Goal: Find specific page/section: Find specific page/section

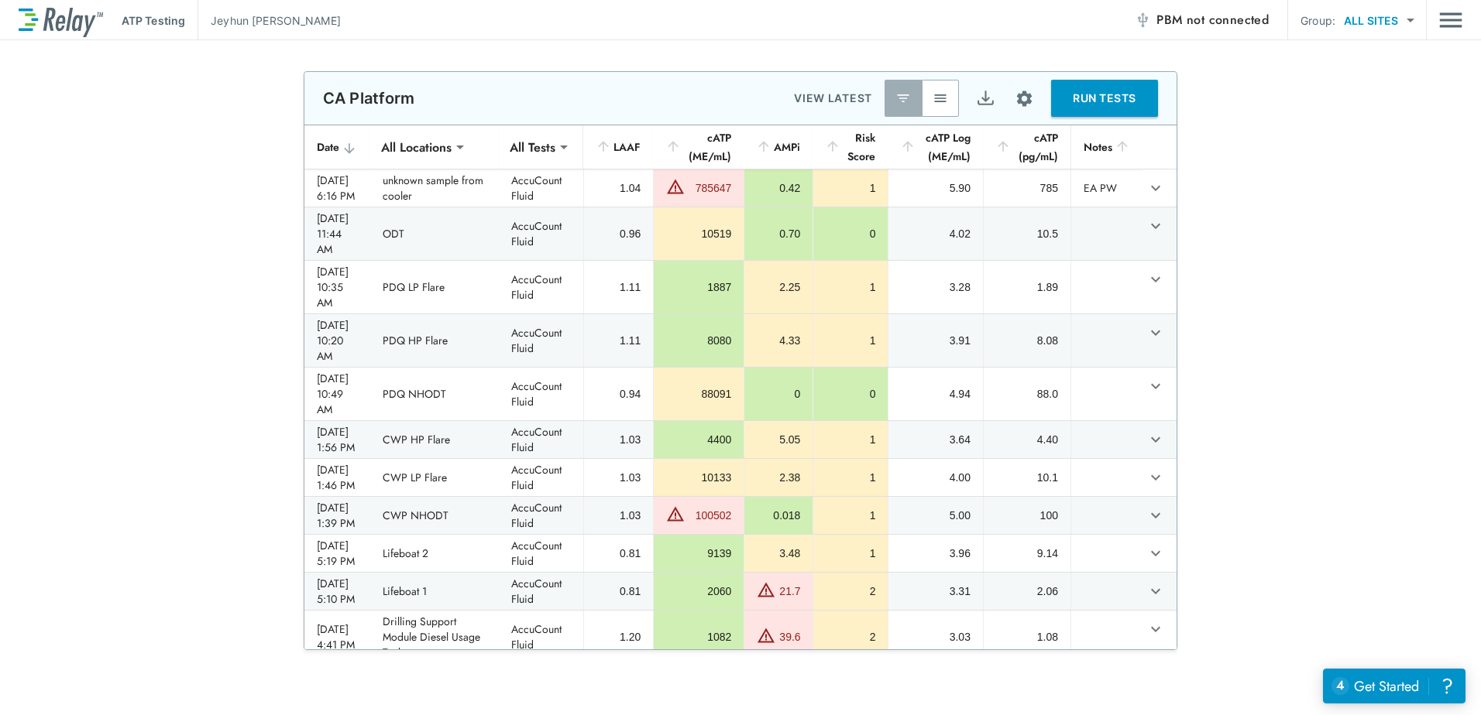
click at [932, 96] on img "button" at bounding box center [939, 98] width 15 height 15
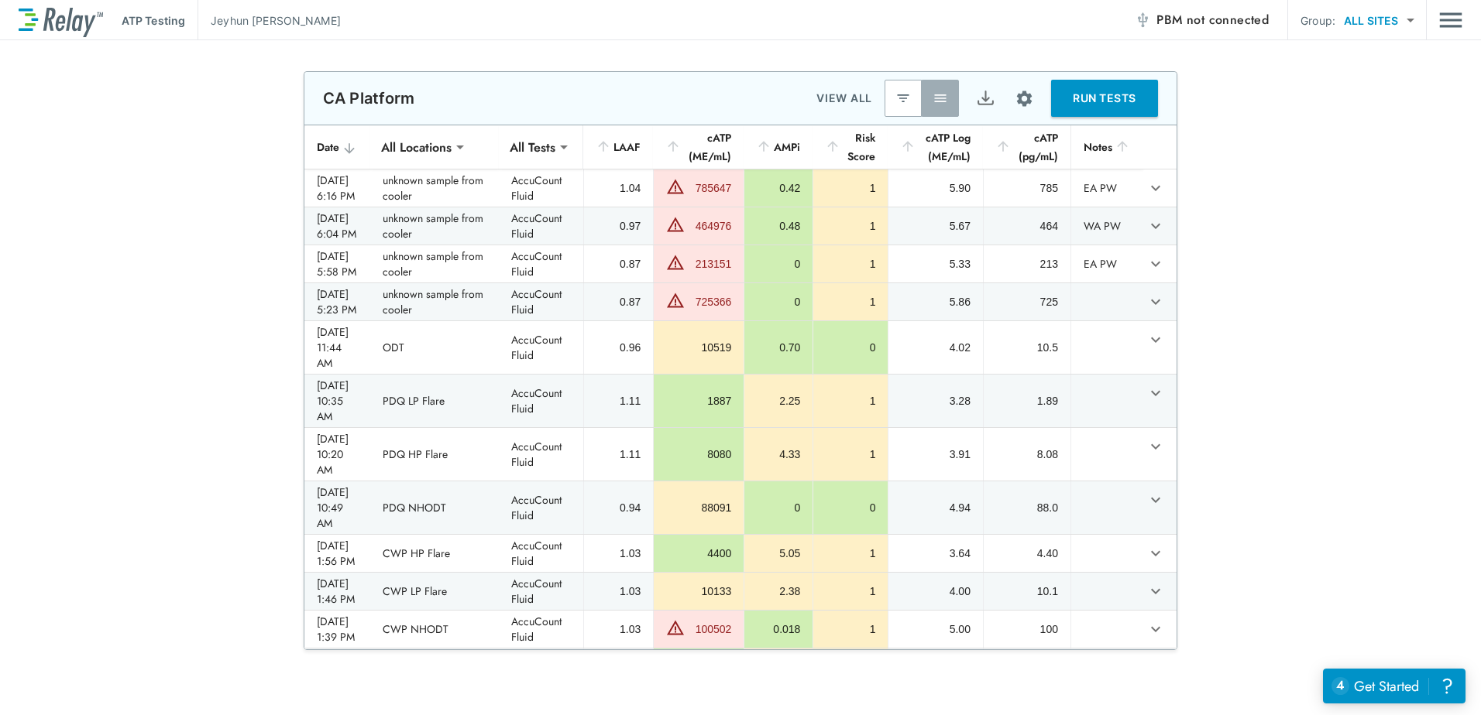
click at [884, 112] on button "button" at bounding box center [902, 98] width 37 height 37
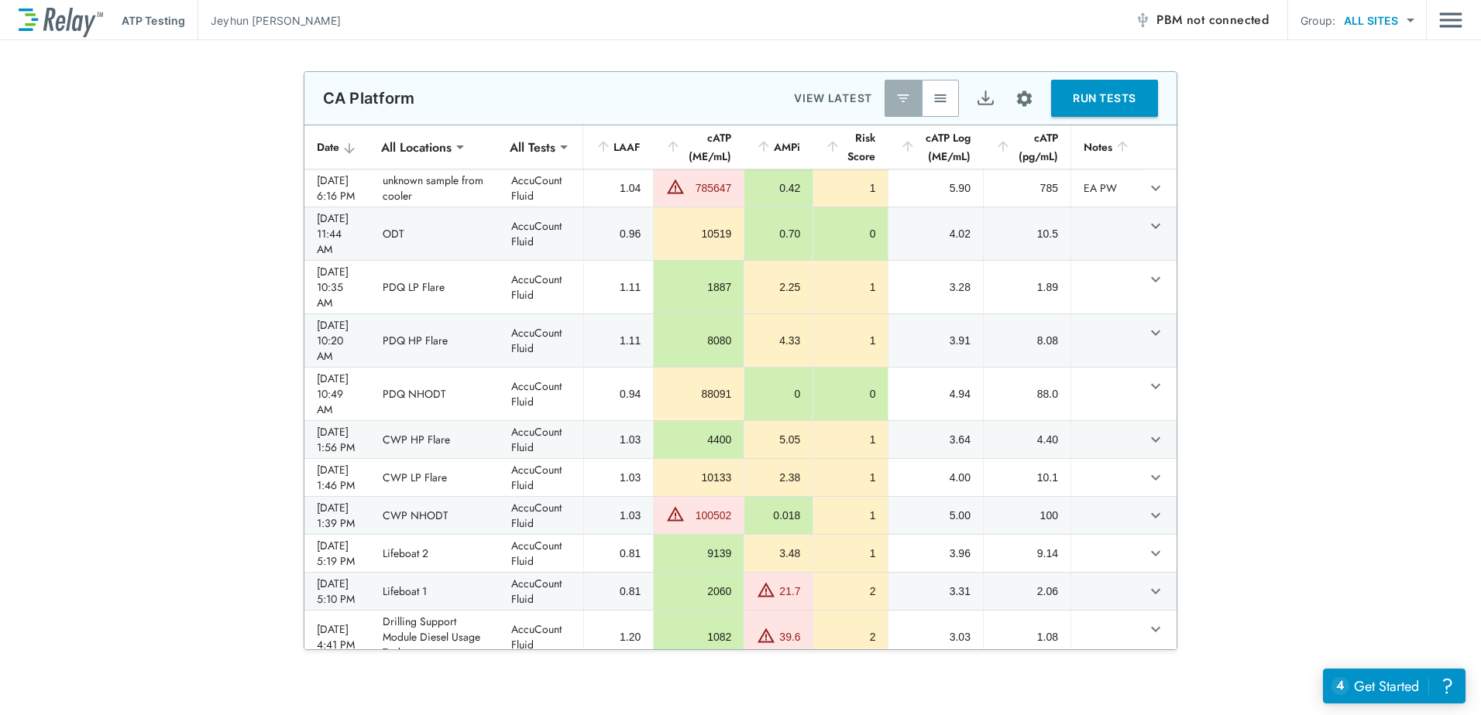
click at [932, 101] on img "button" at bounding box center [939, 98] width 15 height 15
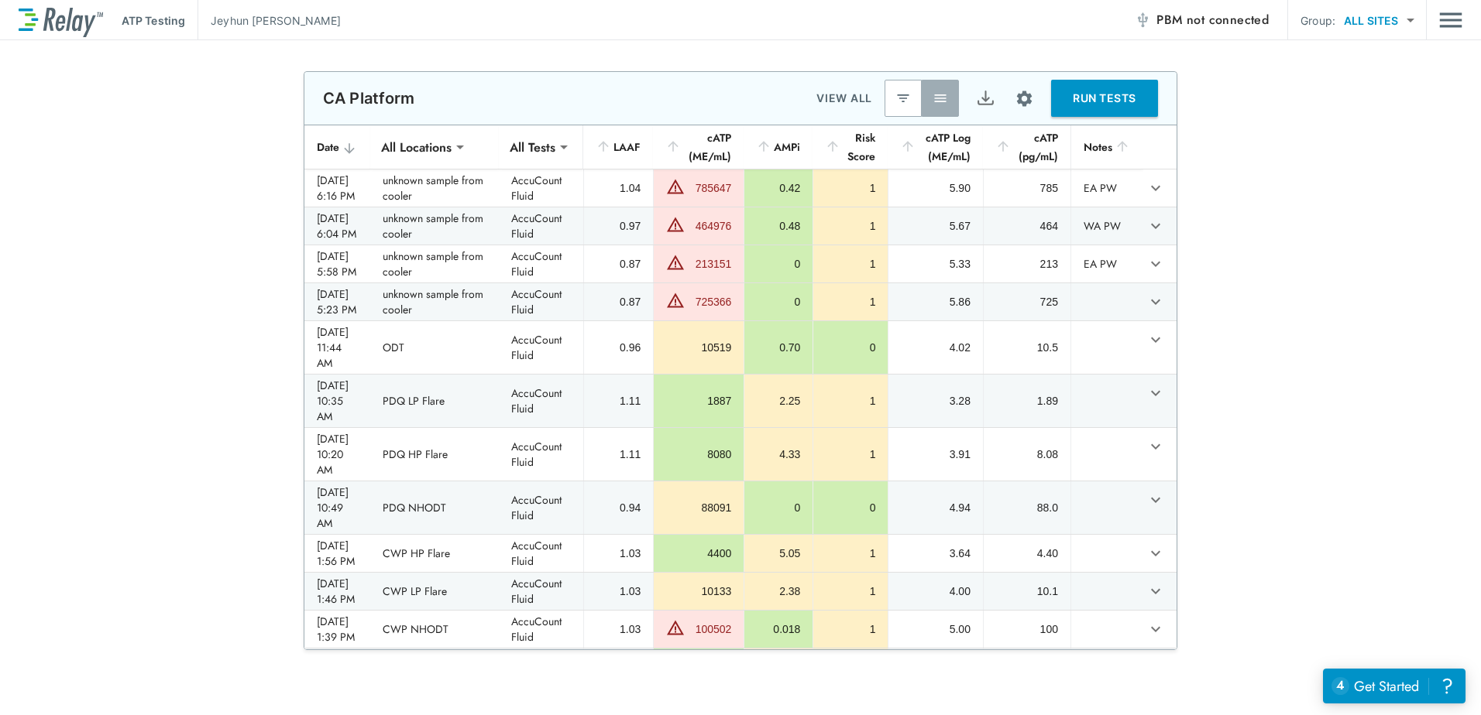
click at [895, 99] on img "button" at bounding box center [902, 98] width 15 height 15
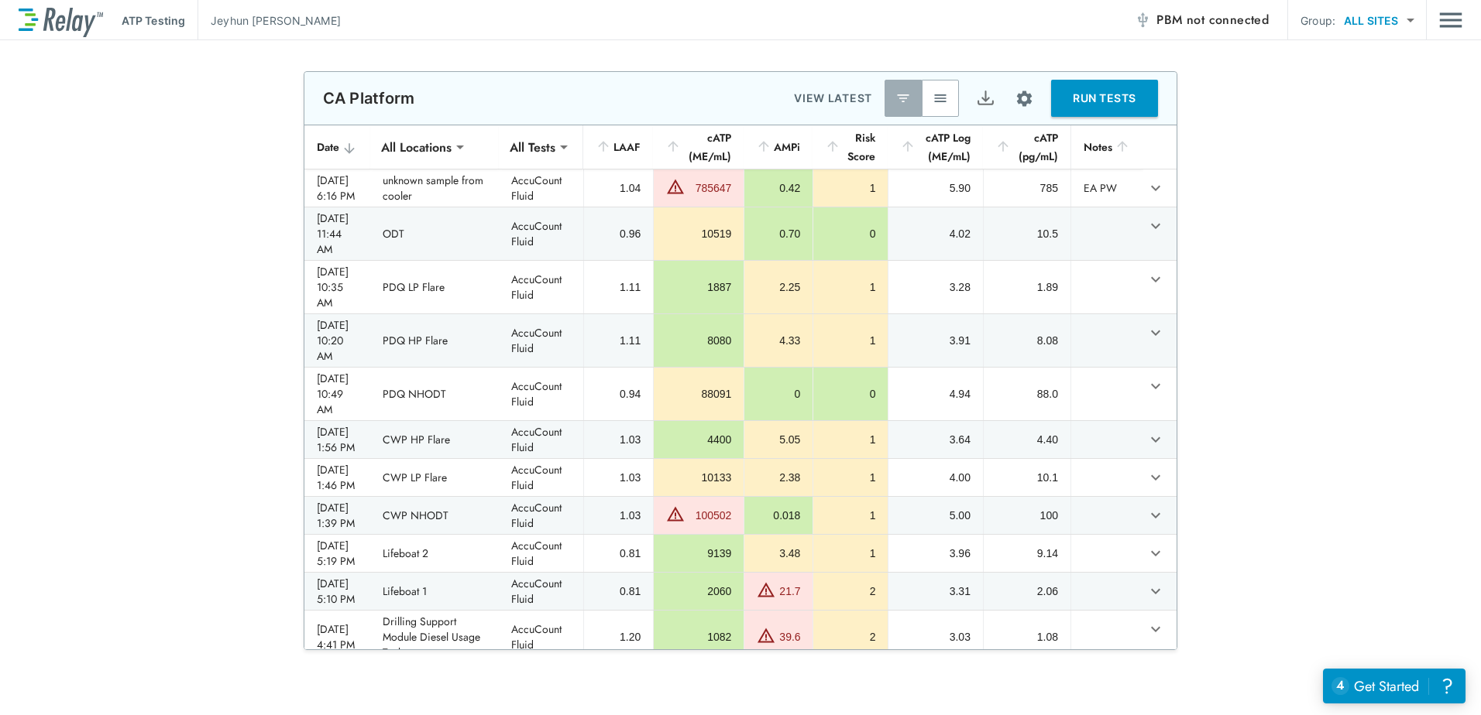
click at [932, 101] on img "button" at bounding box center [939, 98] width 15 height 15
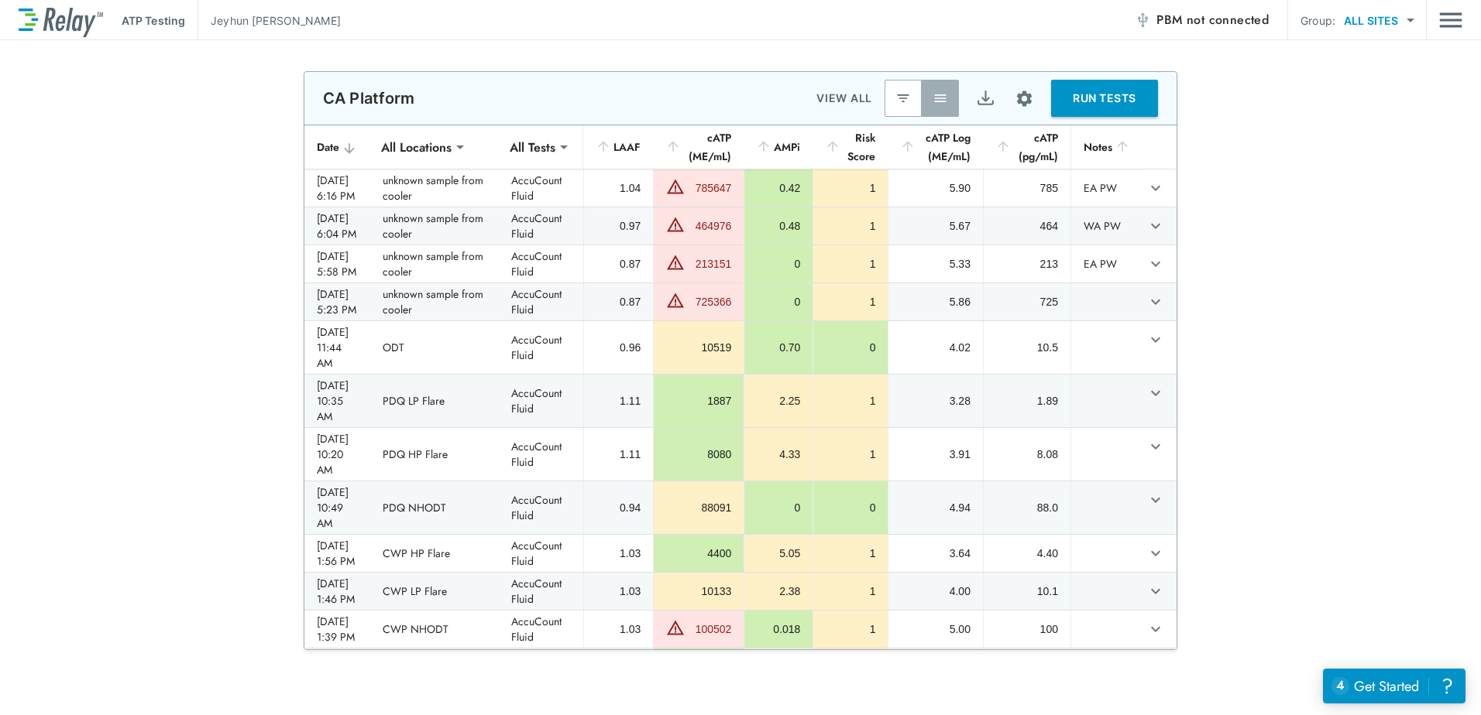
click at [1021, 166] on div "cATP (pg/mL)" at bounding box center [1026, 147] width 63 height 37
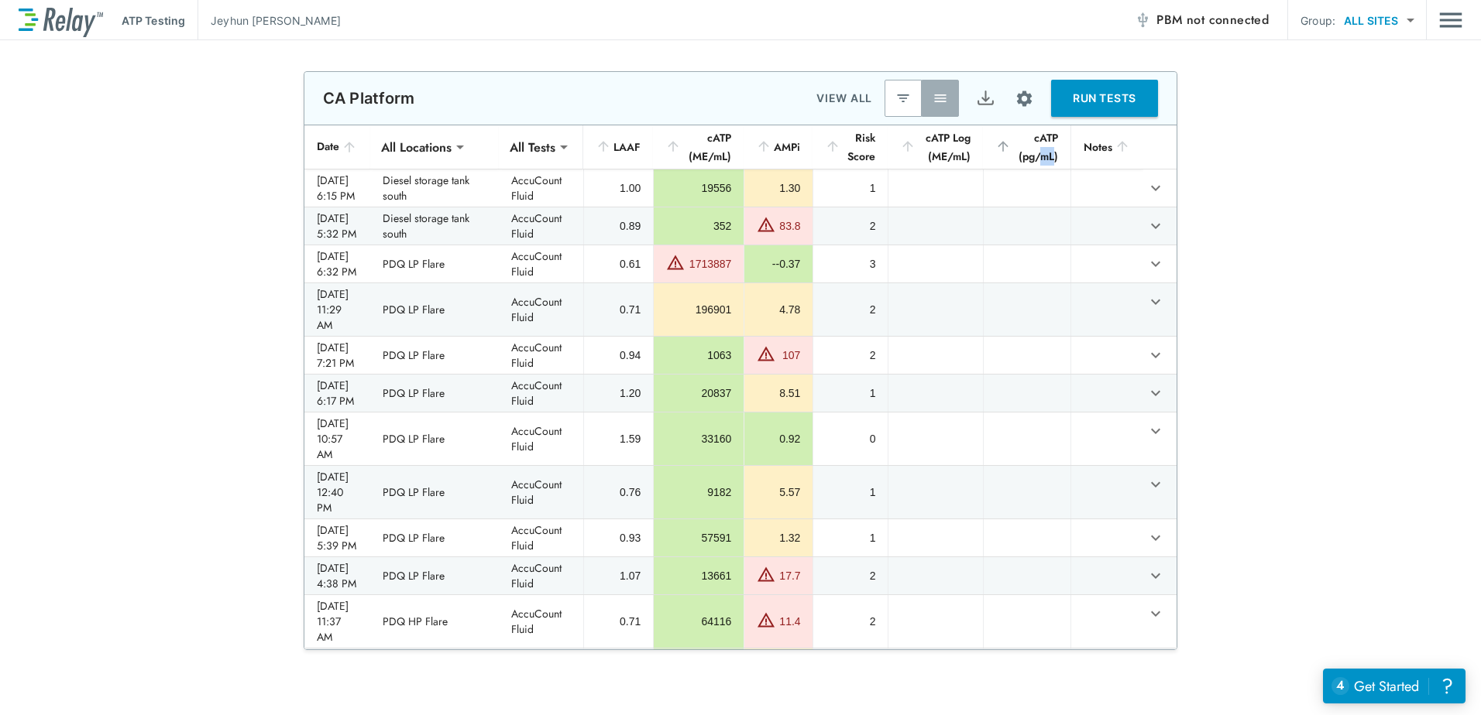
click at [1021, 166] on div "cATP (pg/mL)" at bounding box center [1026, 147] width 63 height 37
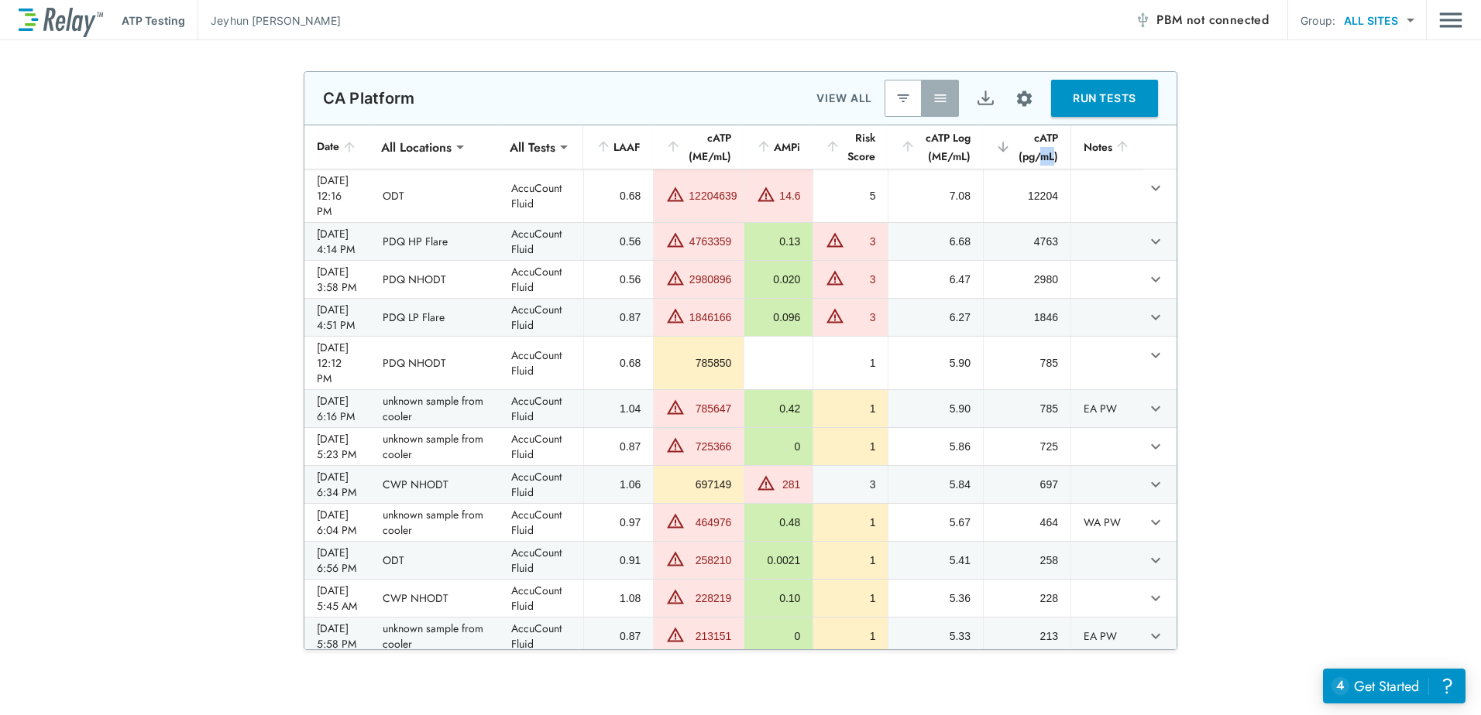
drag, startPoint x: 1021, startPoint y: 166, endPoint x: 1021, endPoint y: 154, distance: 11.6
click at [1021, 154] on div "cATP (pg/mL)" at bounding box center [1026, 147] width 63 height 37
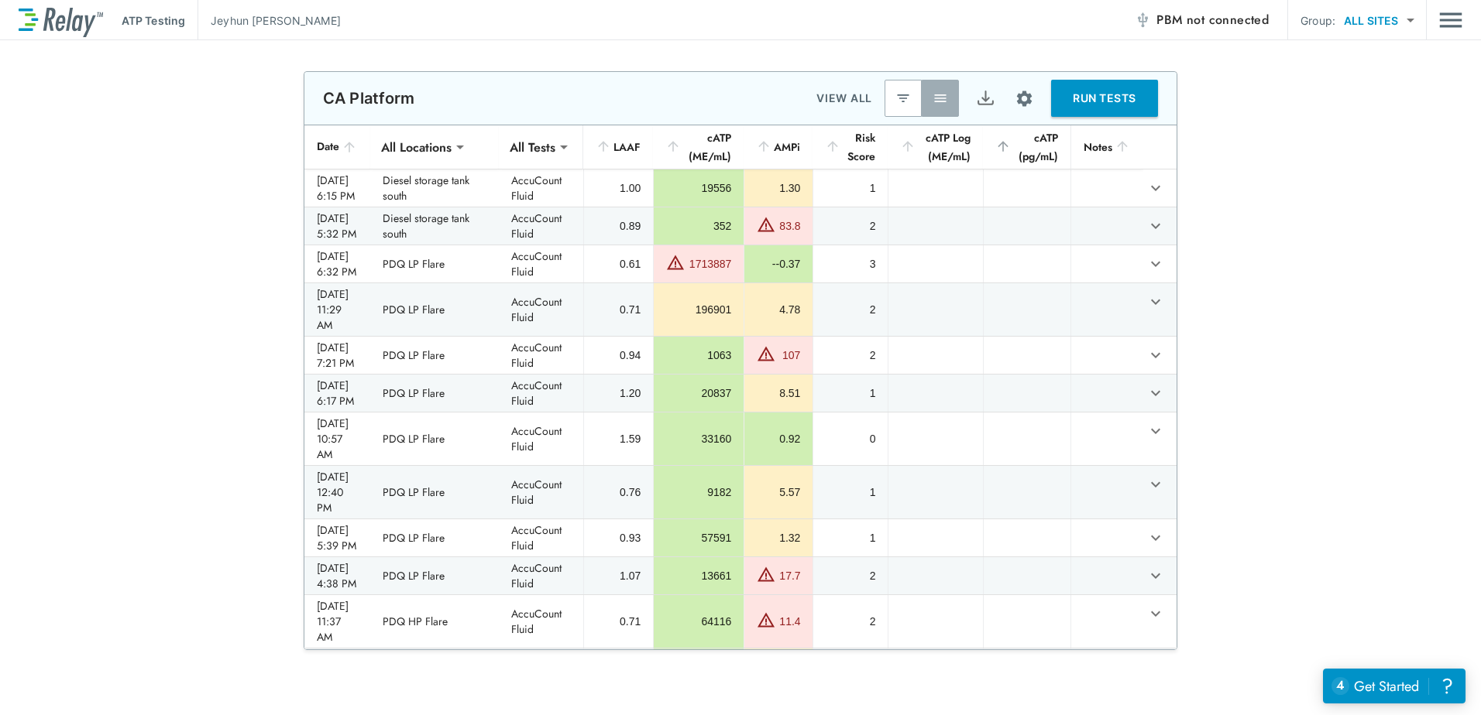
click at [898, 94] on button "button" at bounding box center [902, 98] width 37 height 37
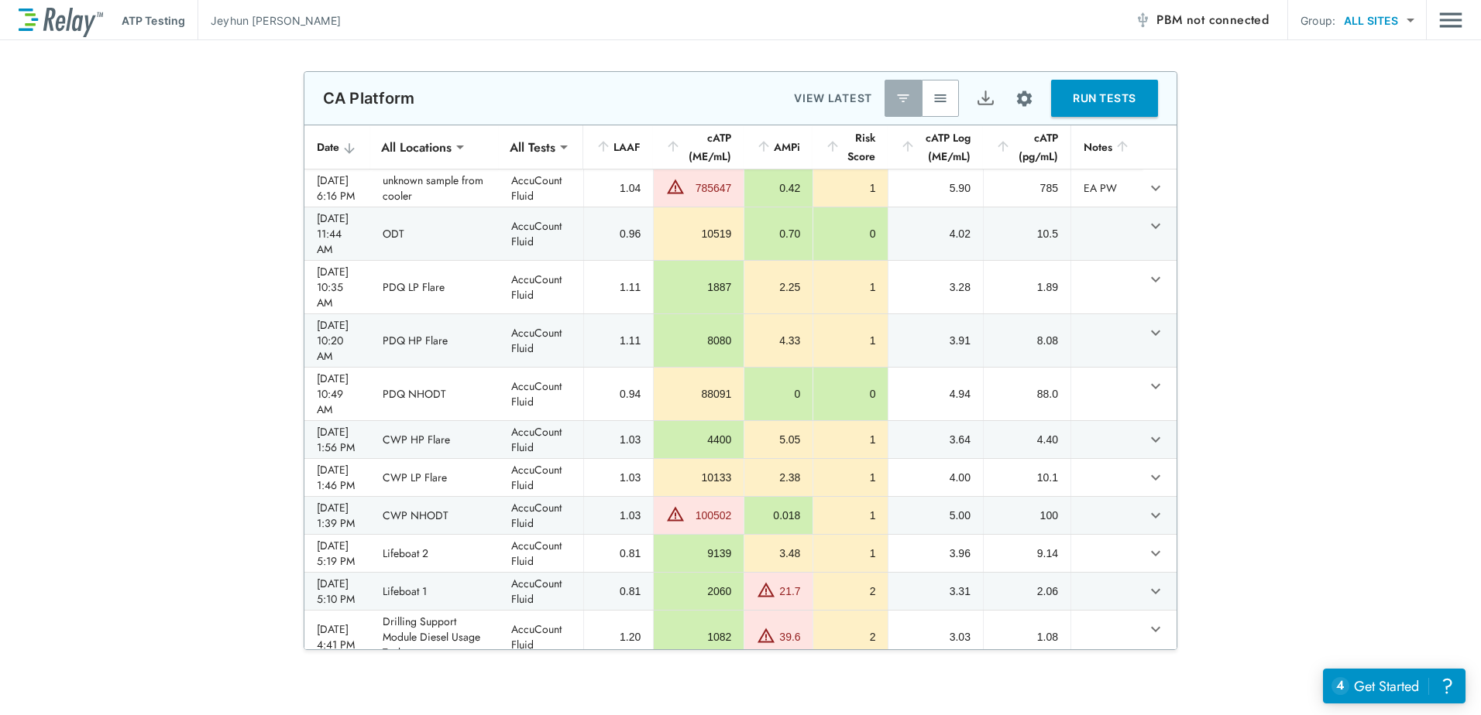
click at [932, 95] on img "button" at bounding box center [939, 98] width 15 height 15
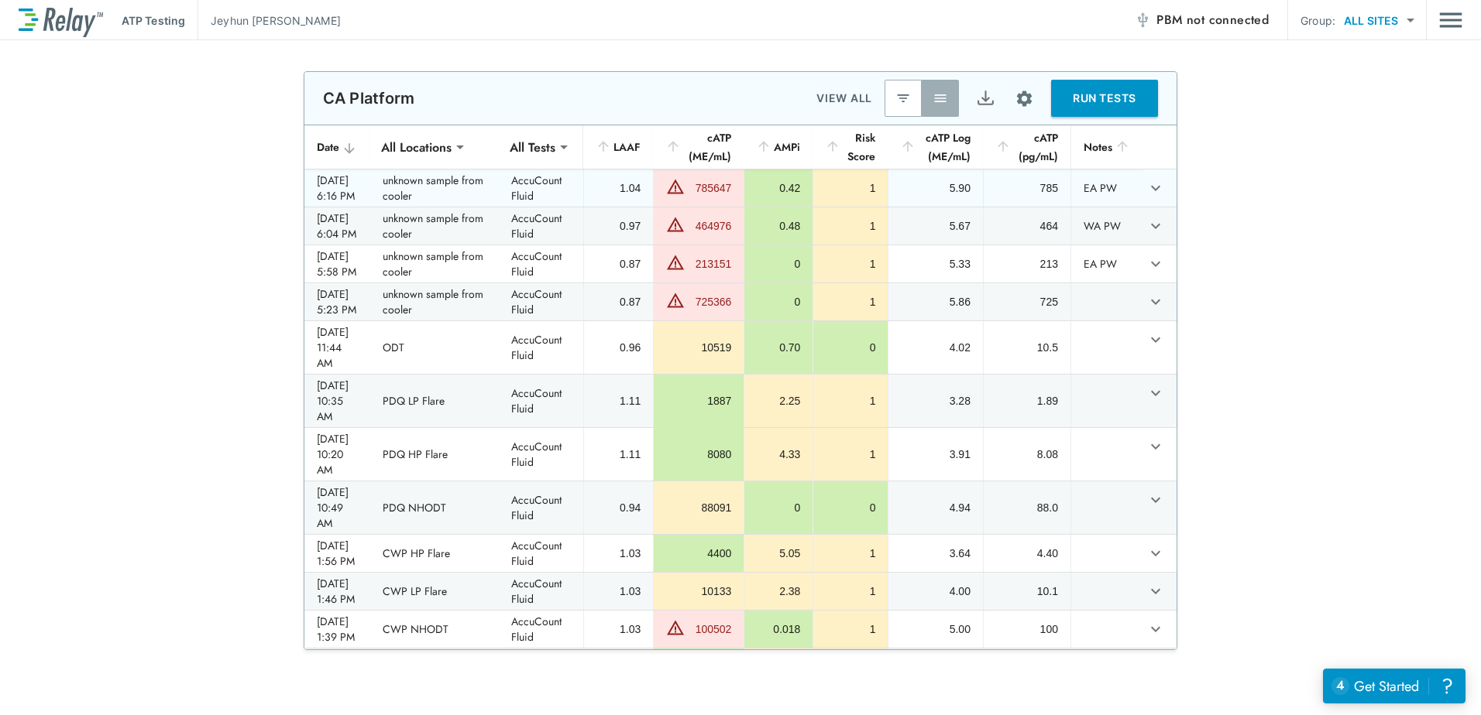
click at [673, 196] on img "sticky table" at bounding box center [675, 186] width 19 height 19
click at [690, 196] on div "785647" at bounding box center [709, 187] width 43 height 15
